Goal: Task Accomplishment & Management: Manage account settings

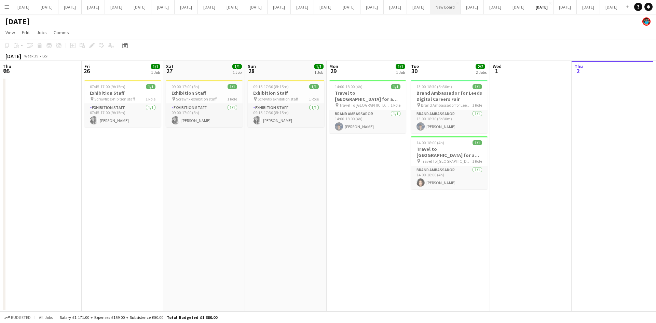
scroll to position [0, 235]
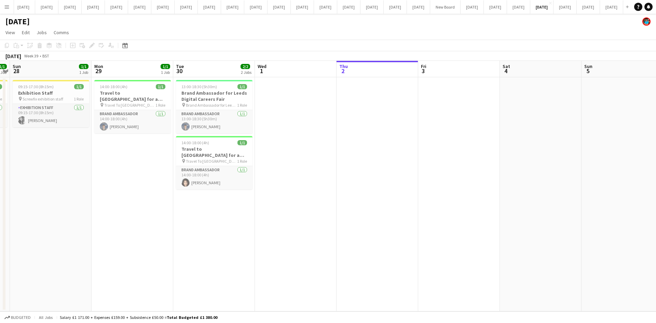
click at [11, 3] on button "Menu" at bounding box center [7, 7] width 14 height 14
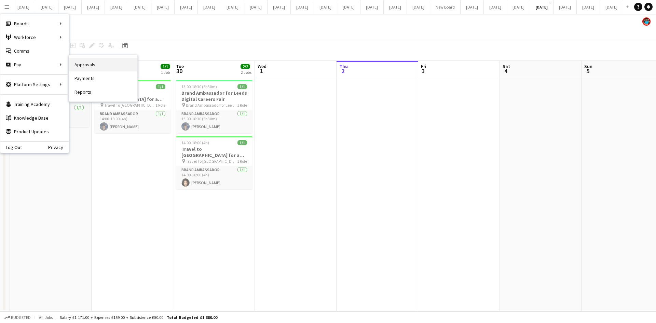
click at [91, 66] on link "Approvals" at bounding box center [103, 65] width 68 height 14
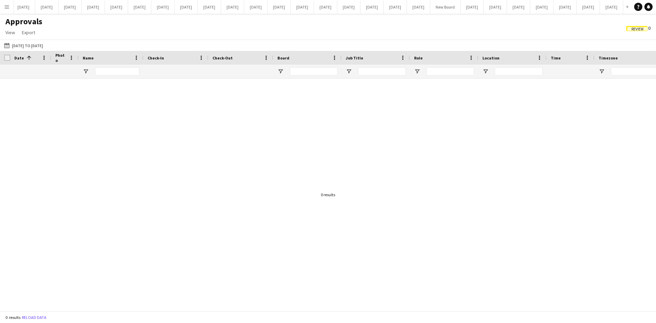
click at [8, 5] on app-icon "Menu" at bounding box center [6, 6] width 5 height 5
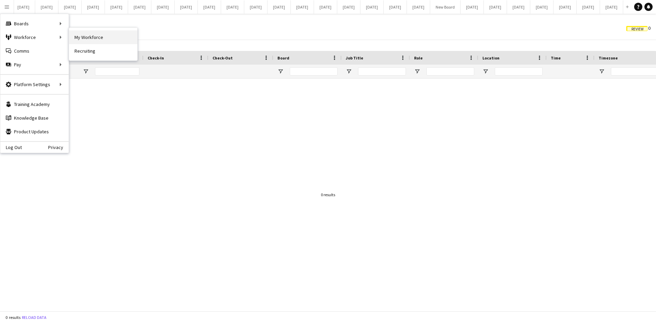
click at [112, 36] on link "My Workforce" at bounding box center [103, 37] width 68 height 14
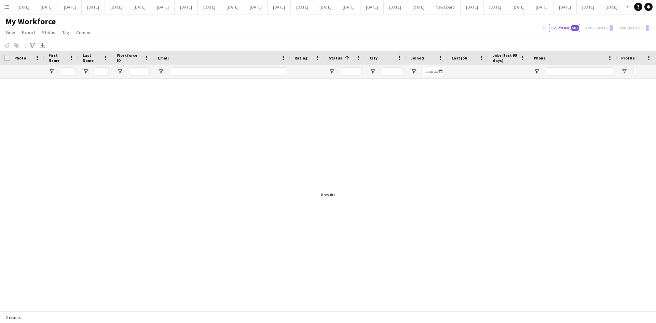
click at [505, 112] on div at bounding box center [317, 192] width 635 height 227
click at [567, 25] on button "Everyone 501" at bounding box center [564, 28] width 31 height 8
click at [566, 27] on button "Everyone 501" at bounding box center [564, 28] width 31 height 8
click at [566, 28] on button "Everyone 501" at bounding box center [564, 28] width 31 height 8
click at [593, 26] on div "filter-1 Everyone 501 Applicants 0 Waiting list 0" at bounding box center [596, 28] width 120 height 8
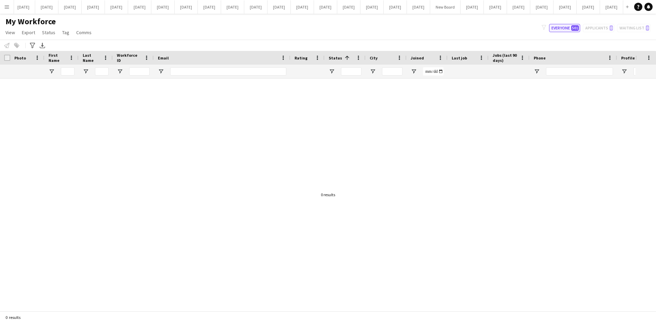
click at [565, 27] on button "Everyone 501" at bounding box center [564, 28] width 31 height 8
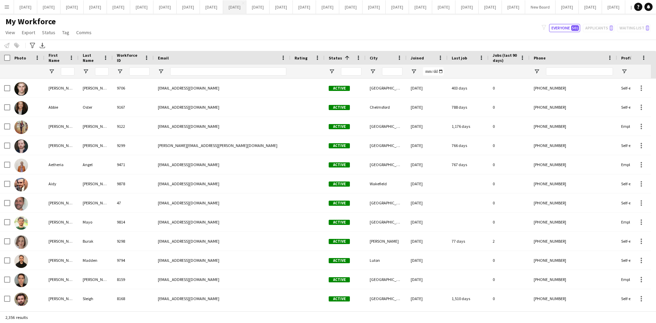
click at [246, 8] on button "October 2023 Close" at bounding box center [234, 6] width 23 height 13
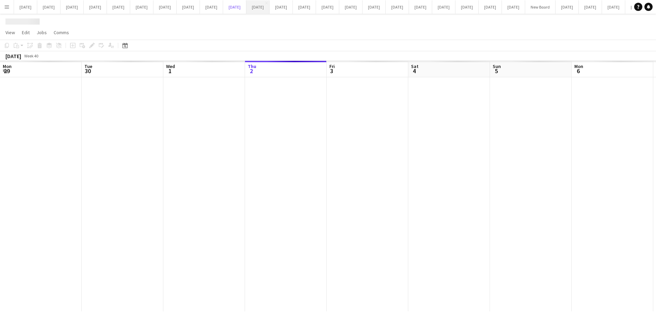
scroll to position [0, 163]
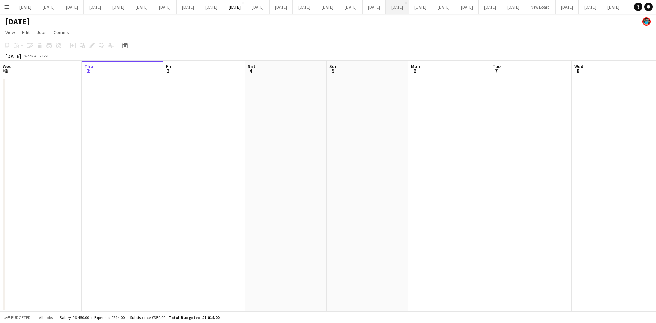
click at [409, 6] on button "January 2025 Close" at bounding box center [397, 6] width 23 height 13
click at [460, 8] on button "October 2025 Close" at bounding box center [471, 6] width 23 height 13
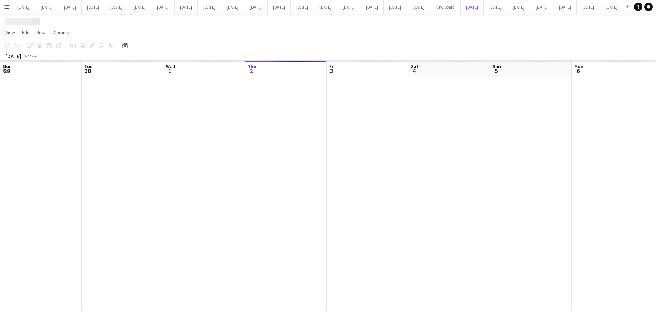
scroll to position [0, 163]
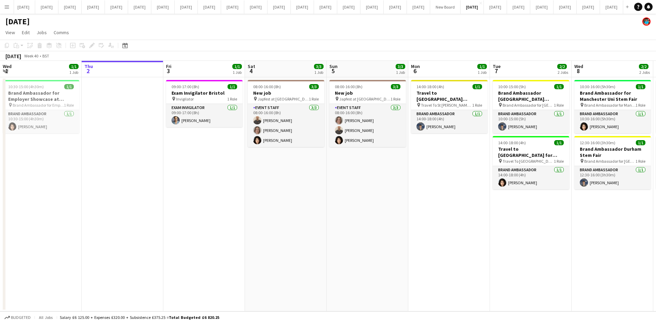
click at [181, 164] on app-date-cell "09:00-17:00 (8h) 1/1 Exam Invigilator Bristol pin Invigilator 1 Role Exam Invig…" at bounding box center [204, 194] width 82 height 234
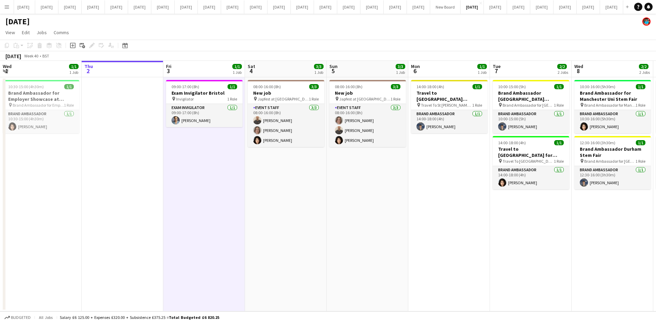
click at [381, 269] on app-date-cell "08:00-16:00 (8h) 3/3 New job pin Japfest at Goodwood 1 Role Event Staff 3/3 08:…" at bounding box center [367, 194] width 82 height 234
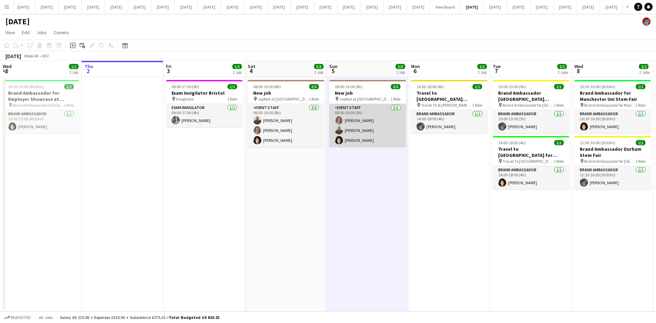
click at [350, 118] on app-card-role "Event Staff 3/3 08:00-16:00 (8h) Aleksandra Burak Aziz Erdjan Helen Karadoruk" at bounding box center [367, 125] width 76 height 43
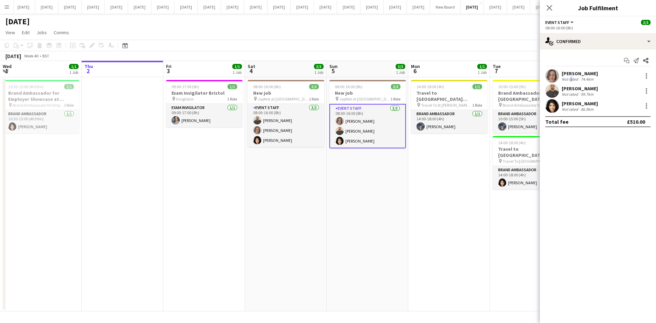
click at [569, 76] on div "Not rated" at bounding box center [570, 78] width 18 height 5
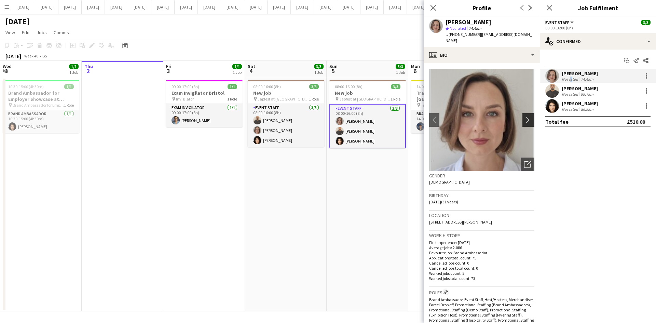
click at [524, 116] on app-icon "chevron-right" at bounding box center [529, 119] width 11 height 7
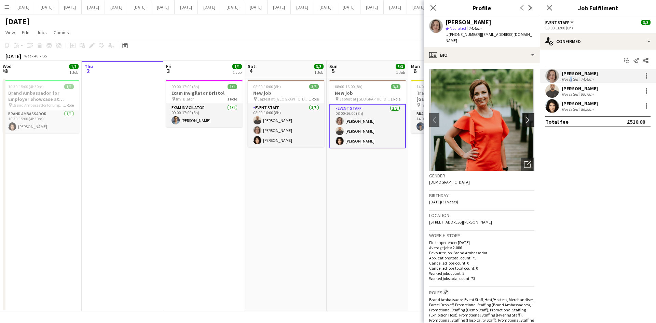
click at [524, 116] on app-icon "chevron-right" at bounding box center [529, 119] width 11 height 7
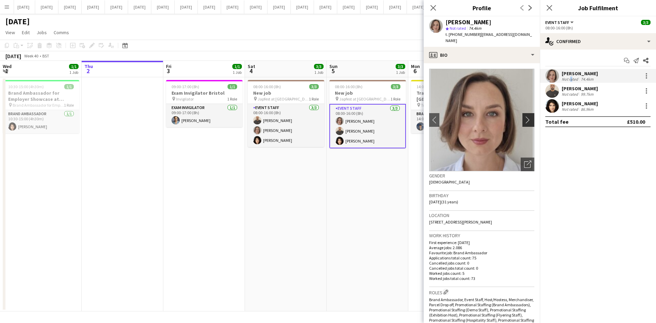
click at [524, 116] on app-icon "chevron-right" at bounding box center [529, 119] width 11 height 7
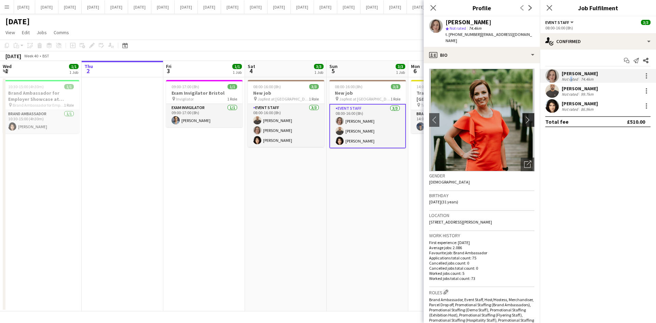
click at [524, 116] on app-icon "chevron-right" at bounding box center [529, 119] width 11 height 7
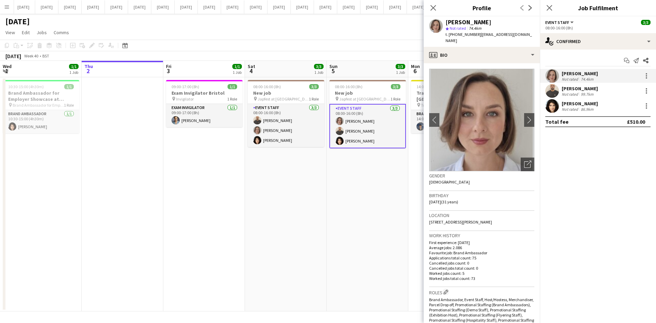
click at [565, 90] on div "Aziz Erdjan" at bounding box center [579, 88] width 36 height 6
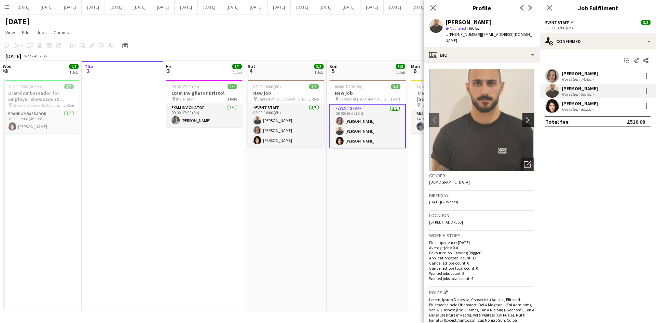
click at [524, 116] on app-icon "chevron-right" at bounding box center [529, 119] width 11 height 7
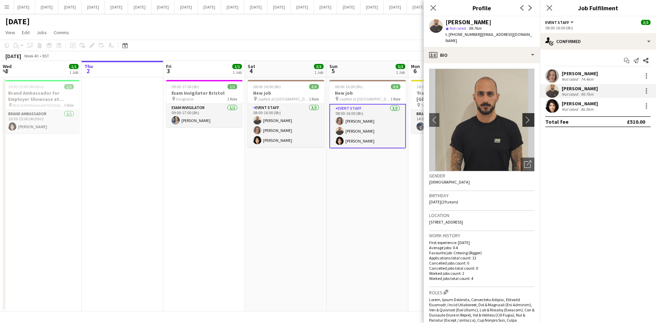
click at [524, 116] on app-icon "chevron-right" at bounding box center [529, 119] width 11 height 7
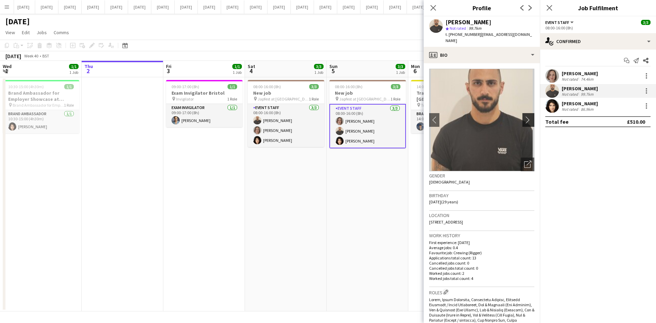
click at [524, 116] on app-icon "chevron-right" at bounding box center [529, 119] width 11 height 7
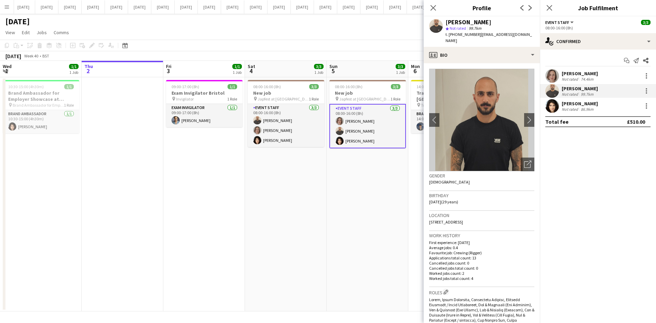
click at [555, 110] on app-user-avatar at bounding box center [552, 106] width 14 height 14
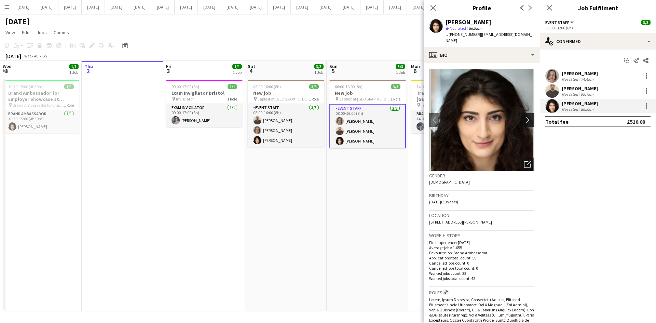
click at [526, 116] on app-icon "chevron-right" at bounding box center [529, 119] width 11 height 7
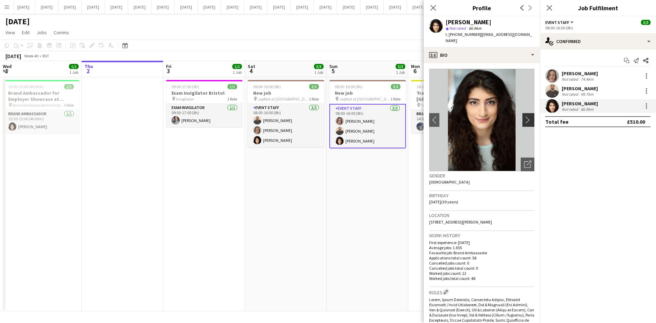
click at [526, 116] on app-icon "chevron-right" at bounding box center [529, 119] width 11 height 7
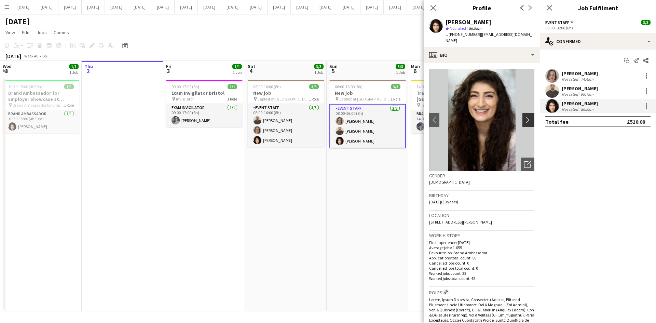
click at [526, 116] on app-icon "chevron-right" at bounding box center [529, 119] width 11 height 7
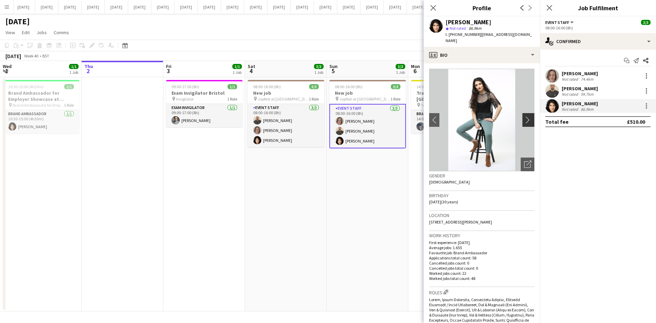
click at [526, 116] on app-icon "chevron-right" at bounding box center [529, 119] width 11 height 7
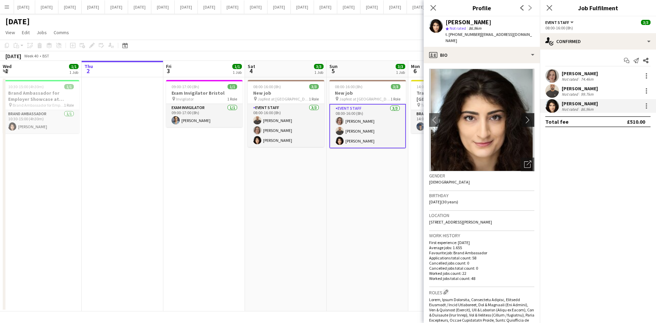
click at [526, 116] on app-icon "chevron-right" at bounding box center [529, 119] width 11 height 7
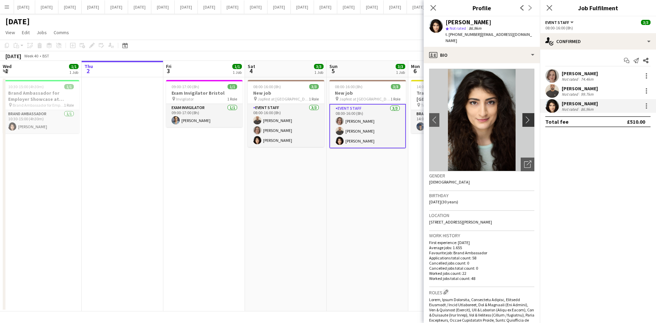
click at [526, 116] on app-icon "chevron-right" at bounding box center [529, 119] width 11 height 7
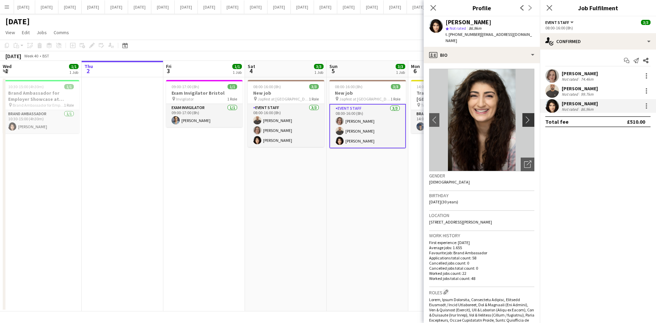
click at [526, 116] on app-icon "chevron-right" at bounding box center [529, 119] width 11 height 7
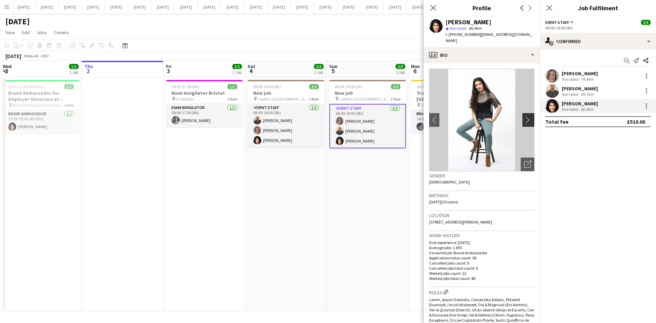
click at [526, 116] on app-icon "chevron-right" at bounding box center [529, 119] width 11 height 7
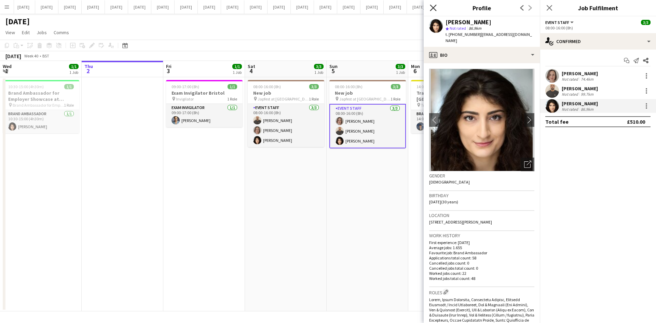
click at [435, 8] on icon "Close pop-in" at bounding box center [433, 7] width 6 height 6
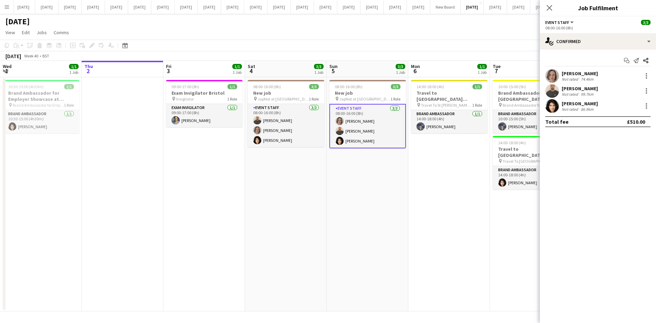
click at [350, 183] on app-date-cell "08:00-16:00 (8h) 3/3 New job pin Japfest at Goodwood 1 Role Event Staff 3/3 08:…" at bounding box center [367, 194] width 82 height 234
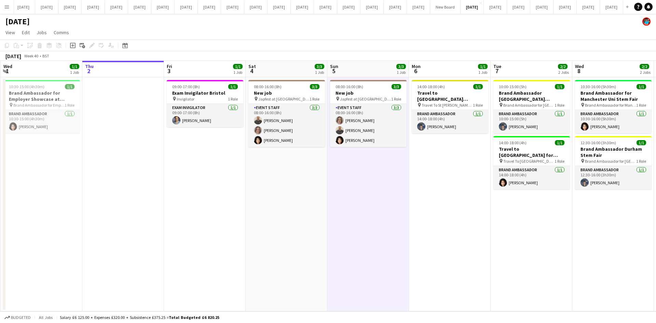
click at [353, 182] on app-date-cell "08:00-16:00 (8h) 3/3 New job pin Japfest at Goodwood 1 Role Event Staff 3/3 08:…" at bounding box center [368, 194] width 82 height 234
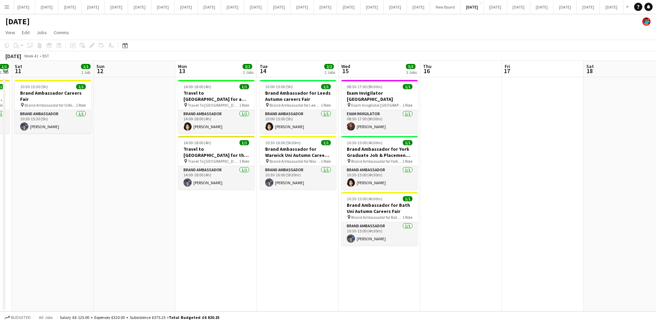
scroll to position [0, 234]
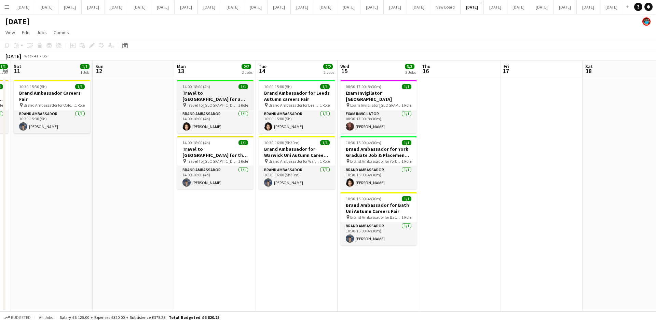
click at [211, 98] on h3 "Travel to [GEOGRAPHIC_DATA] for a recruitment fair on [DATE]" at bounding box center [215, 96] width 76 height 12
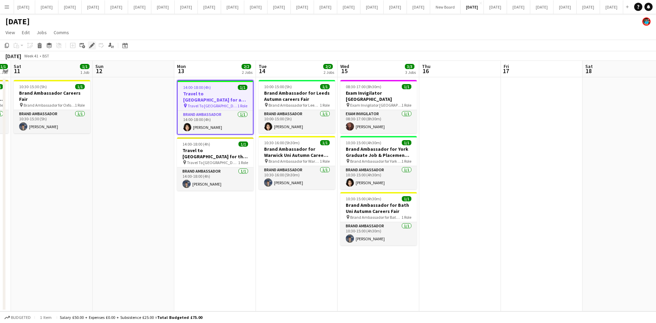
click at [92, 44] on icon "Edit" at bounding box center [91, 45] width 5 height 5
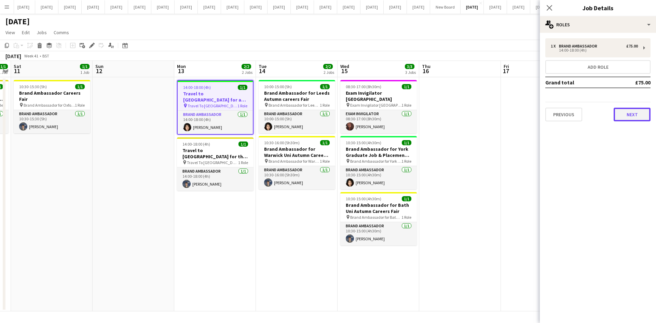
click at [625, 110] on button "Next" at bounding box center [631, 115] width 37 height 14
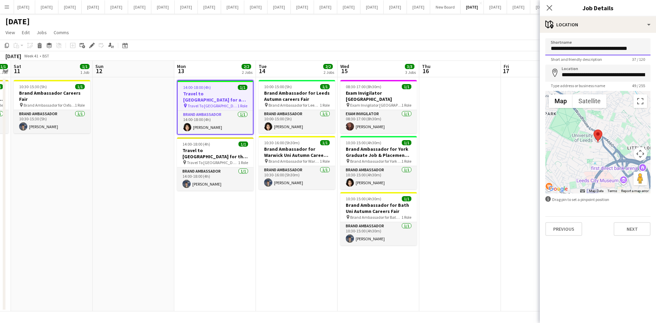
click at [633, 47] on input "**********" at bounding box center [597, 46] width 105 height 17
click at [640, 225] on button "Next" at bounding box center [631, 229] width 37 height 14
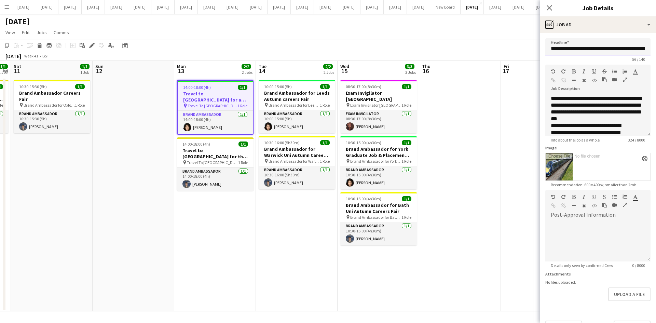
click at [633, 48] on input "**********" at bounding box center [597, 46] width 105 height 17
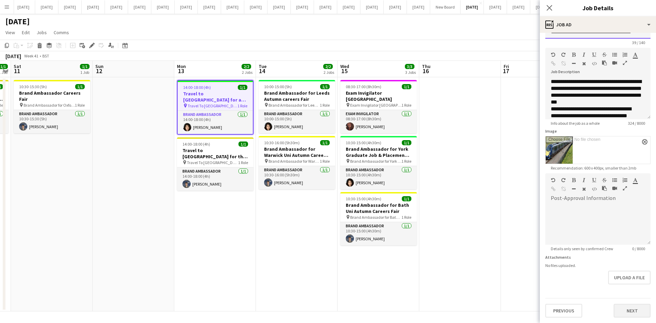
type input "**********"
click at [636, 312] on button "Next" at bounding box center [631, 311] width 37 height 14
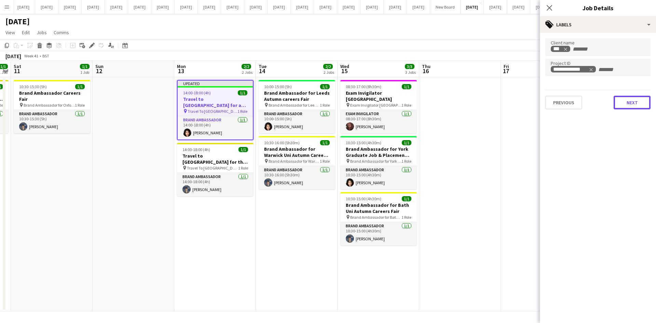
click at [630, 102] on button "Next" at bounding box center [631, 103] width 37 height 14
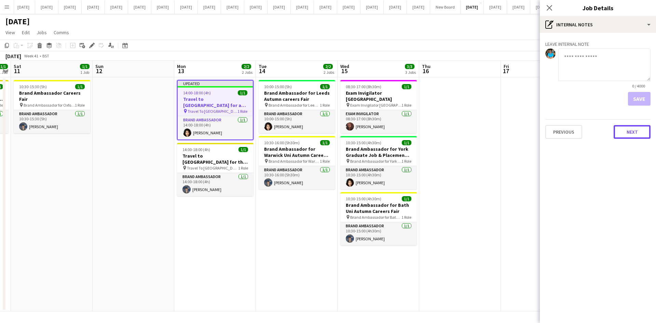
drag, startPoint x: 641, startPoint y: 129, endPoint x: 641, endPoint y: 125, distance: 4.1
click at [640, 129] on button "Next" at bounding box center [631, 132] width 37 height 14
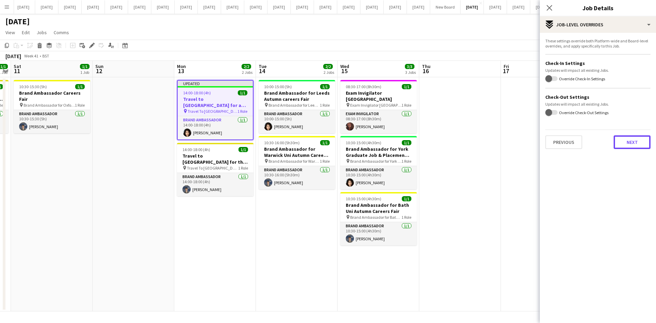
click at [633, 138] on button "Next" at bounding box center [631, 142] width 37 height 14
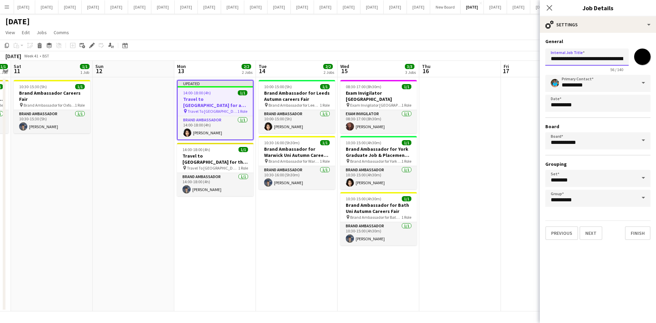
click at [619, 59] on input "**********" at bounding box center [586, 56] width 83 height 17
click at [581, 59] on input "**********" at bounding box center [586, 56] width 83 height 17
type input "**********"
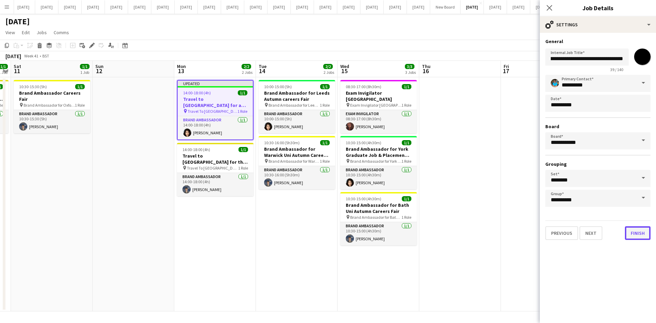
click at [641, 233] on button "Finish" at bounding box center [638, 233] width 26 height 14
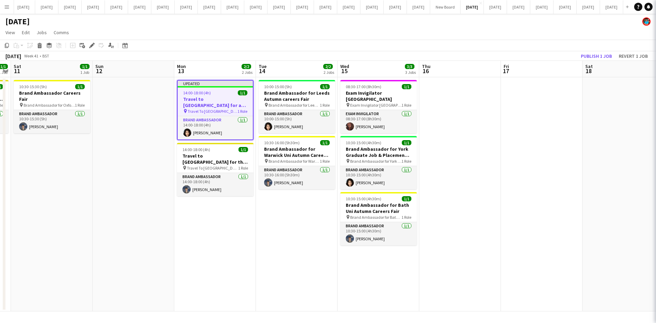
scroll to position [0, 0]
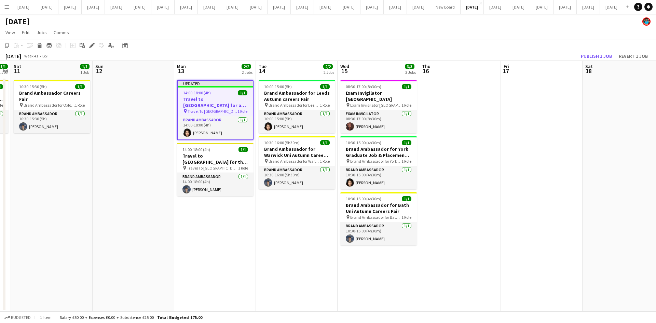
click at [284, 260] on app-date-cell "10:00-15:00 (5h) 1/1 Brand Ambassador for Leeds Autumn careers Fair pin Brand A…" at bounding box center [297, 194] width 82 height 234
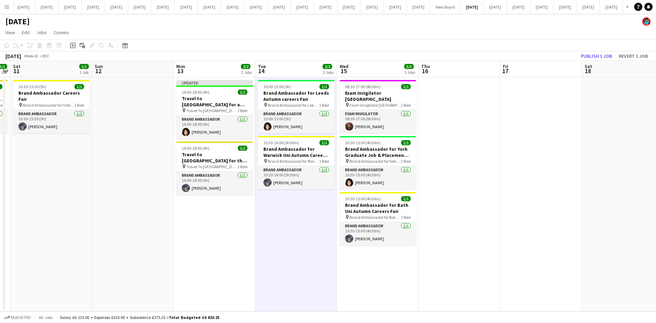
click at [312, 245] on app-date-cell "10:00-15:00 (5h) 1/1 Brand Ambassador for Leeds Autumn careers Fair pin Brand A…" at bounding box center [296, 194] width 82 height 234
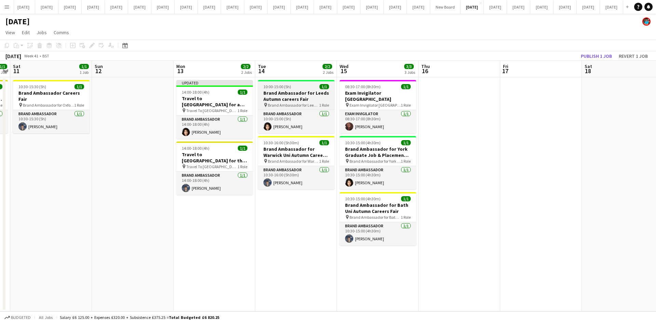
click at [282, 103] on span "Brand Ambassador for Leeds Autumn Careers fair" at bounding box center [293, 104] width 51 height 5
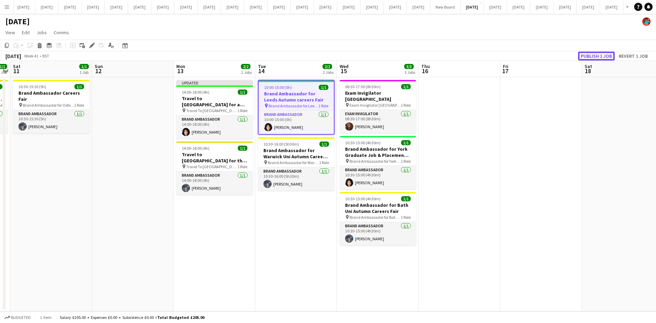
click at [589, 54] on button "Publish 1 job" at bounding box center [596, 56] width 37 height 9
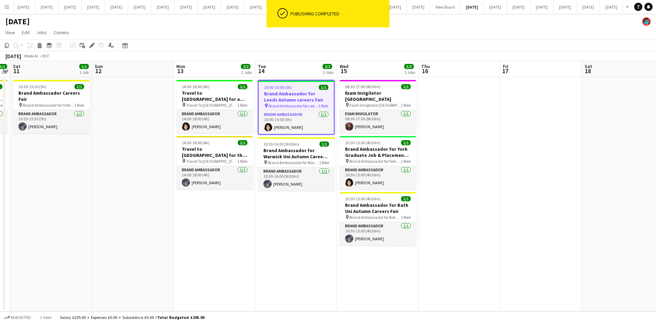
click at [482, 167] on app-date-cell at bounding box center [459, 194] width 82 height 234
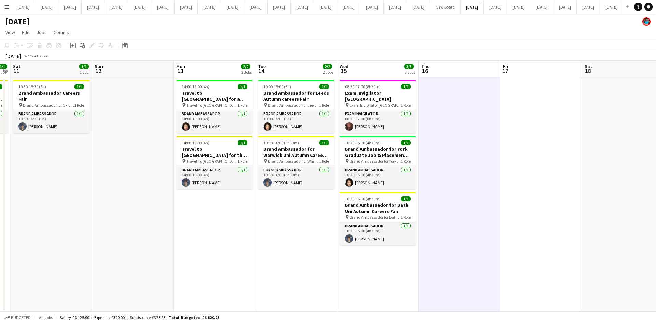
click at [363, 258] on app-date-cell "08:30-17:00 (8h30m) 1/1 Exam Invigilator Oxford pin Exam Invigilator Oxford 1 R…" at bounding box center [378, 194] width 82 height 234
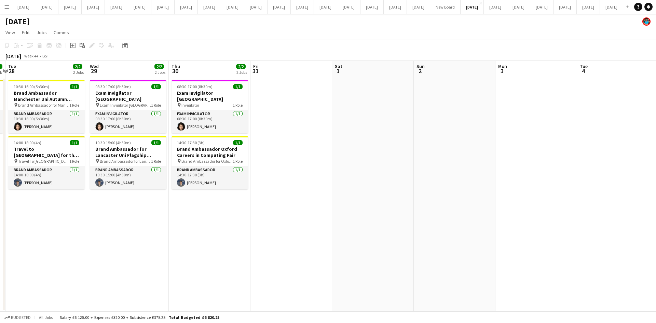
scroll to position [0, 240]
click at [576, 9] on button "November 2025 Close" at bounding box center [587, 6] width 23 height 13
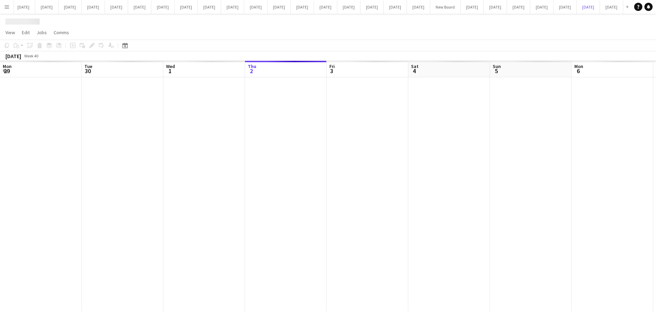
scroll to position [0, 163]
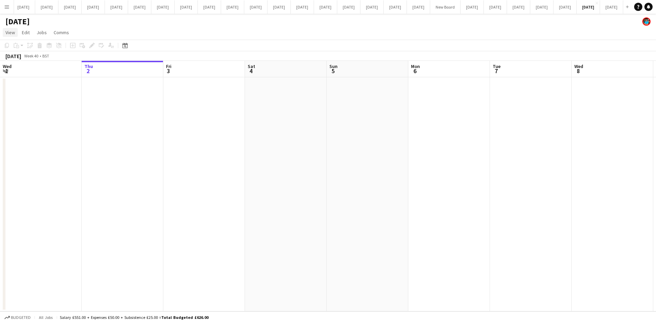
click at [14, 31] on span "View" at bounding box center [10, 32] width 10 height 6
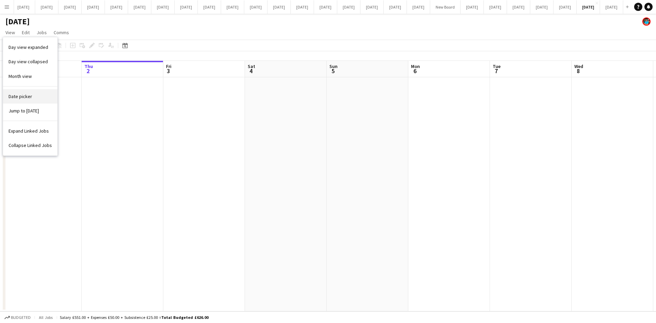
click at [21, 97] on span "Date picker" at bounding box center [21, 96] width 24 height 6
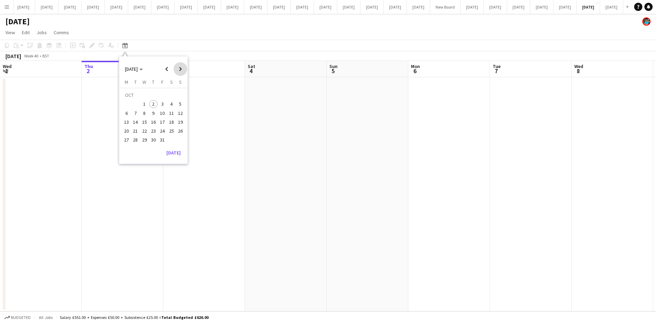
click at [179, 69] on span "Next month" at bounding box center [180, 69] width 14 height 14
click at [173, 95] on span "1" at bounding box center [171, 96] width 8 height 10
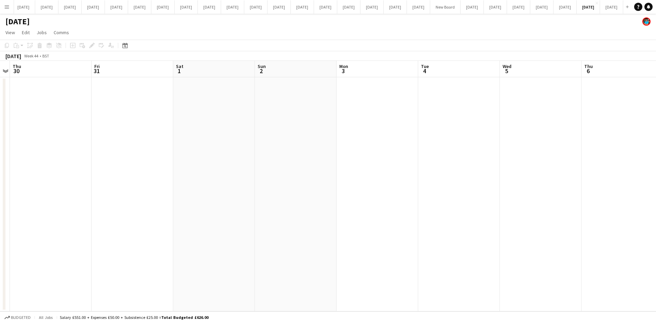
click at [209, 108] on app-date-cell at bounding box center [214, 194] width 82 height 234
click at [553, 11] on button "December 2025 Close" at bounding box center [564, 6] width 23 height 13
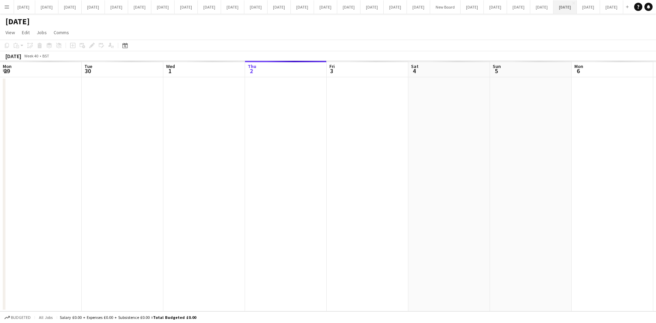
scroll to position [0, 163]
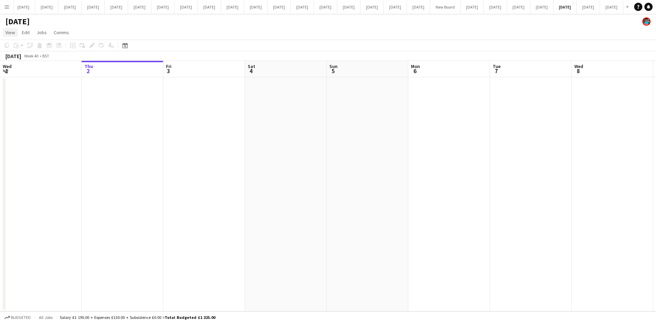
click at [6, 33] on span "View" at bounding box center [10, 32] width 10 height 6
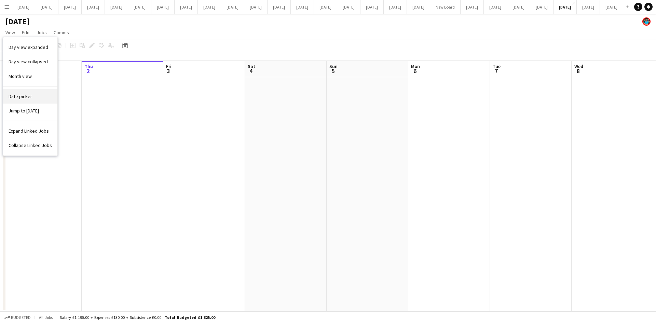
click at [27, 96] on span "Date picker" at bounding box center [21, 96] width 24 height 6
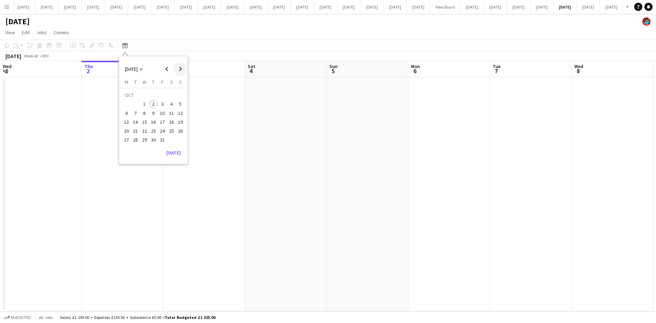
click at [181, 71] on span "Next month" at bounding box center [180, 69] width 14 height 14
click at [127, 102] on span "1" at bounding box center [126, 104] width 8 height 8
click at [188, 136] on app-date-cell at bounding box center [214, 194] width 82 height 234
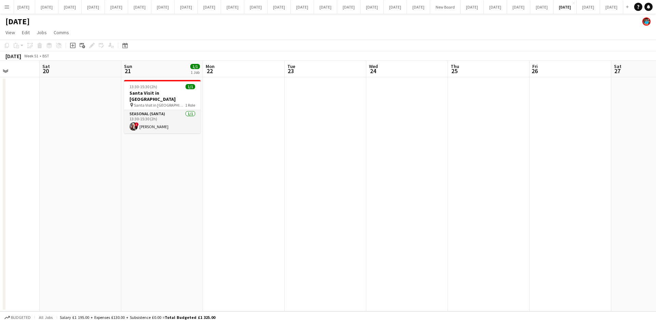
scroll to position [0, 228]
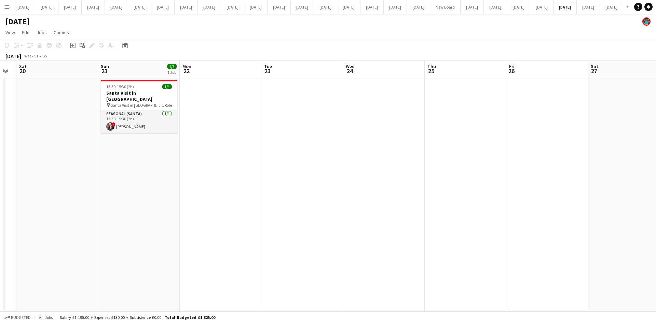
click at [436, 145] on app-date-cell at bounding box center [465, 194] width 82 height 234
